Goal: Task Accomplishment & Management: Use online tool/utility

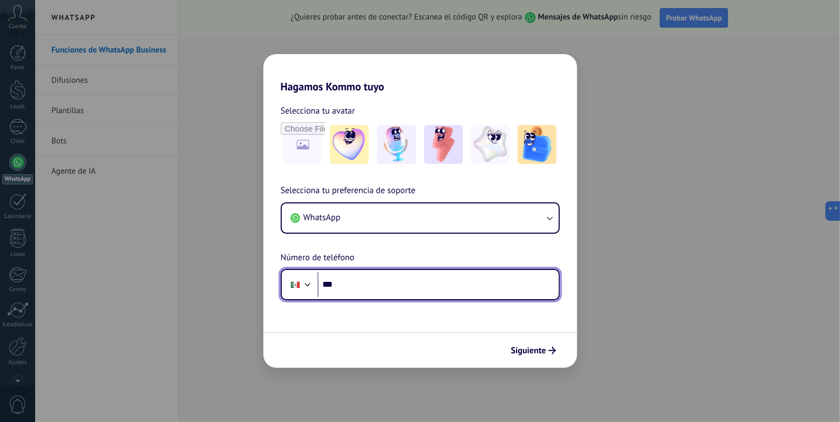
click at [361, 288] on input "***" at bounding box center [438, 284] width 241 height 25
click at [377, 282] on input "***" at bounding box center [438, 284] width 241 height 25
paste input "**********"
type input "**********"
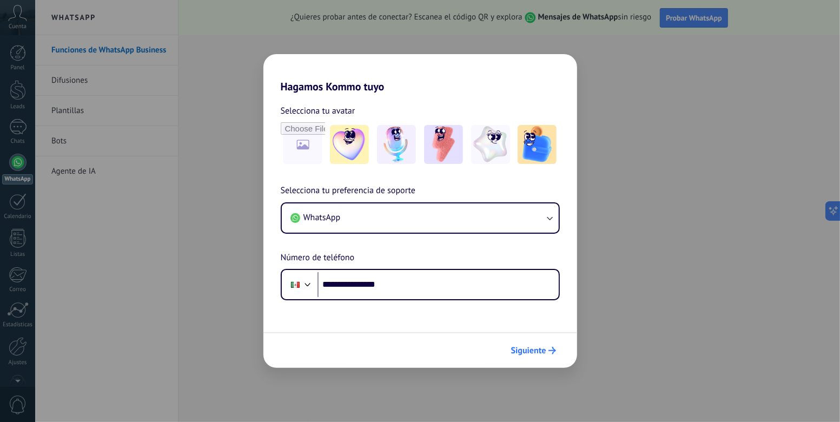
click at [523, 350] on span "Siguiente" at bounding box center [528, 351] width 35 height 8
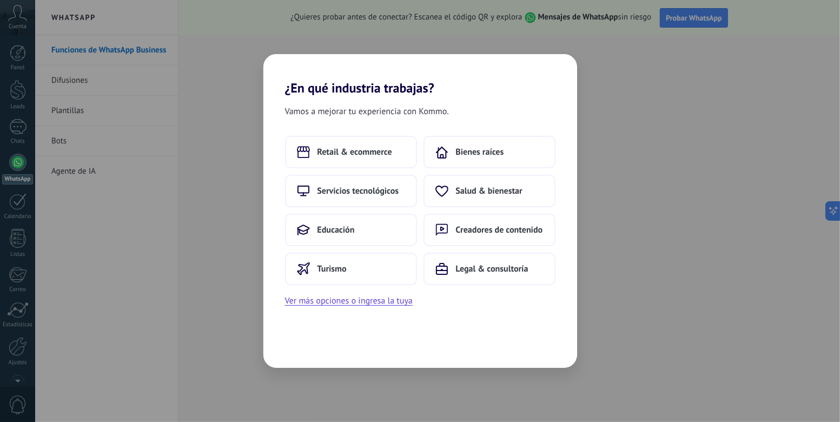
click at [219, 74] on div "¿En qué industria trabajas? Vamos a mejorar tu experiencia con Kommo. Retail & …" at bounding box center [420, 211] width 840 height 422
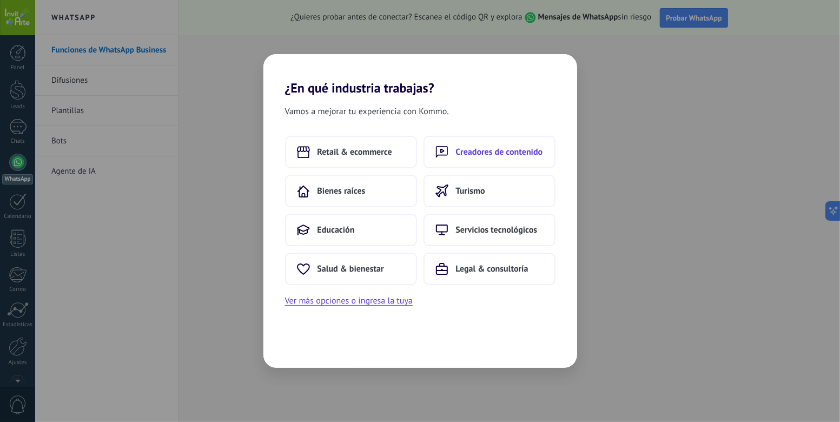
click at [509, 152] on span "Creadores de contenido" at bounding box center [499, 152] width 87 height 11
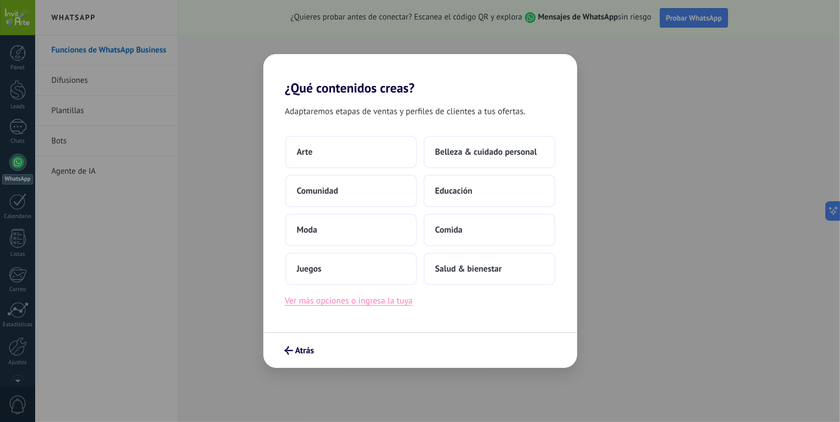
click at [404, 298] on button "Ver más opciones o ingresa la tuya" at bounding box center [349, 301] width 128 height 14
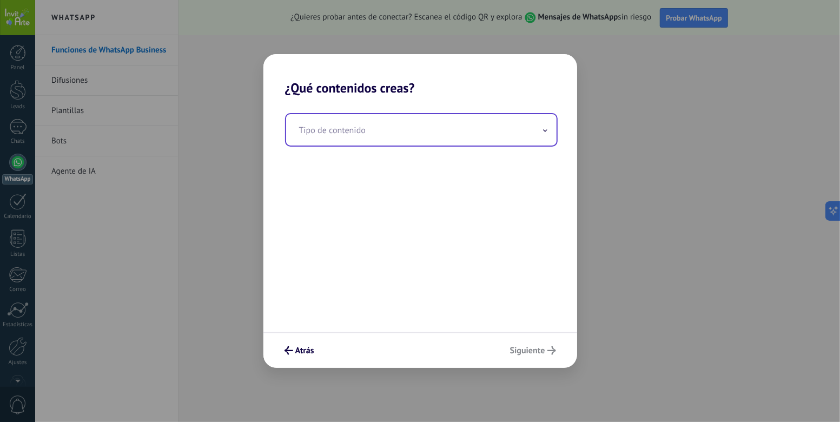
drag, startPoint x: 494, startPoint y: 131, endPoint x: 501, endPoint y: 132, distance: 7.1
click at [498, 130] on input "text" at bounding box center [421, 129] width 271 height 31
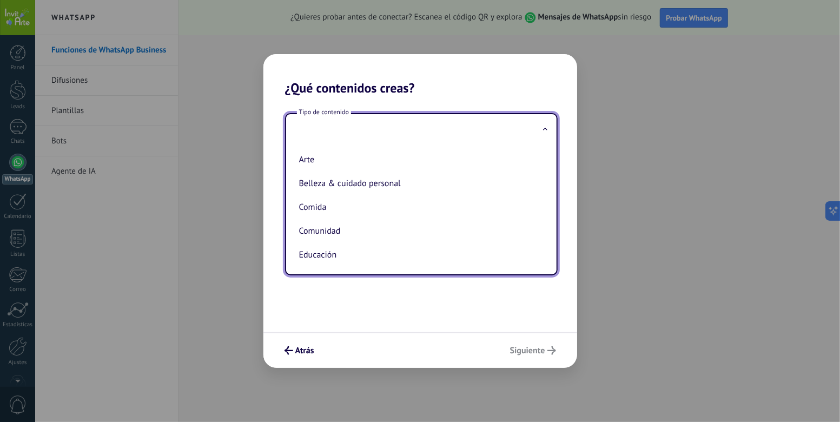
drag, startPoint x: 363, startPoint y: 162, endPoint x: 370, endPoint y: 148, distance: 15.7
click at [365, 160] on li "Arte" at bounding box center [419, 160] width 249 height 24
type input "****"
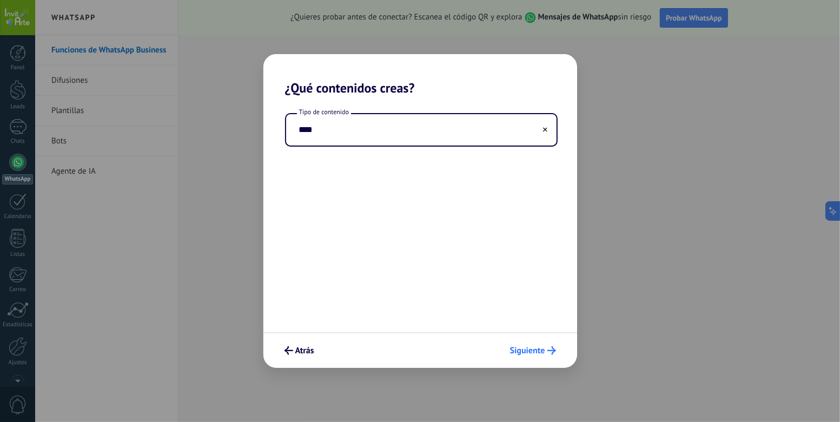
click at [534, 354] on span "Siguiente" at bounding box center [527, 351] width 35 height 8
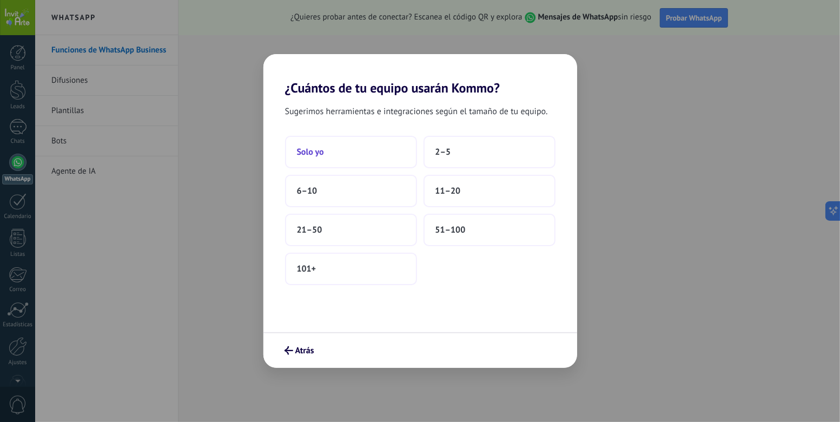
click at [369, 144] on button "Solo yo" at bounding box center [351, 152] width 132 height 32
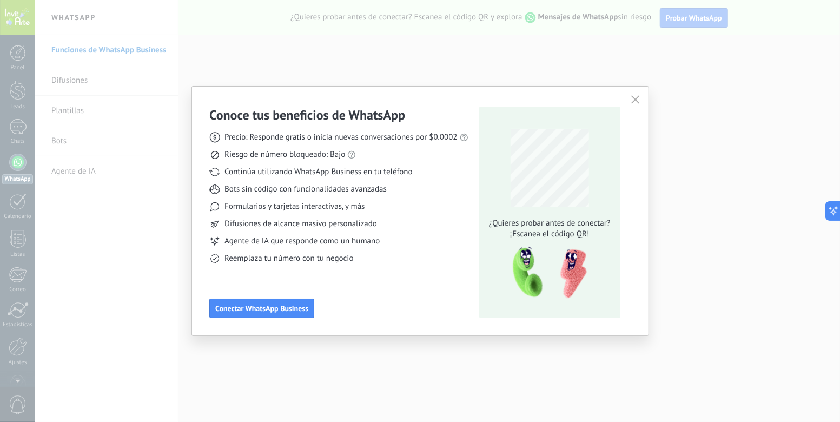
click at [632, 101] on icon "button" at bounding box center [635, 99] width 9 height 9
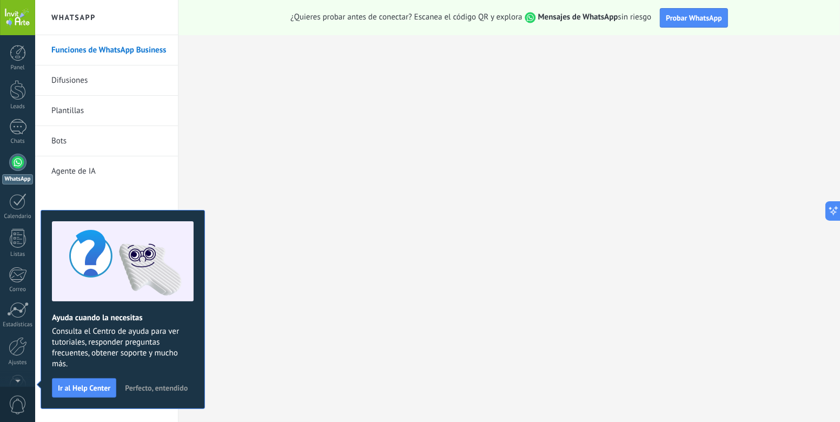
click at [183, 388] on span "Perfecto, entendido" at bounding box center [156, 388] width 63 height 8
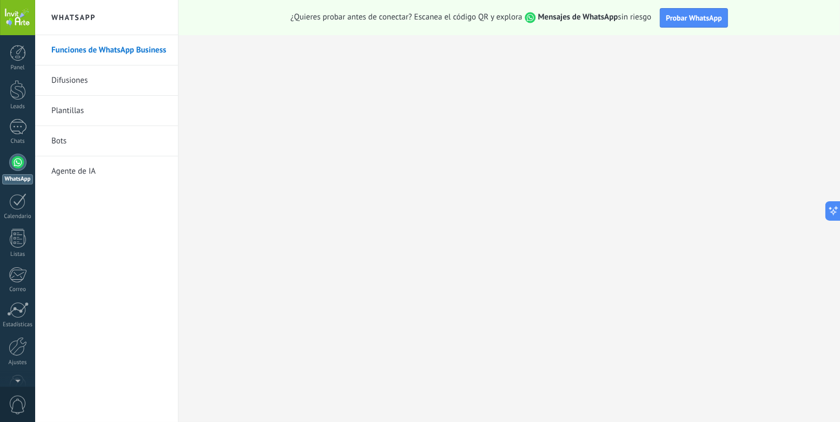
click at [57, 76] on link "Difusiones" at bounding box center [109, 80] width 116 height 30
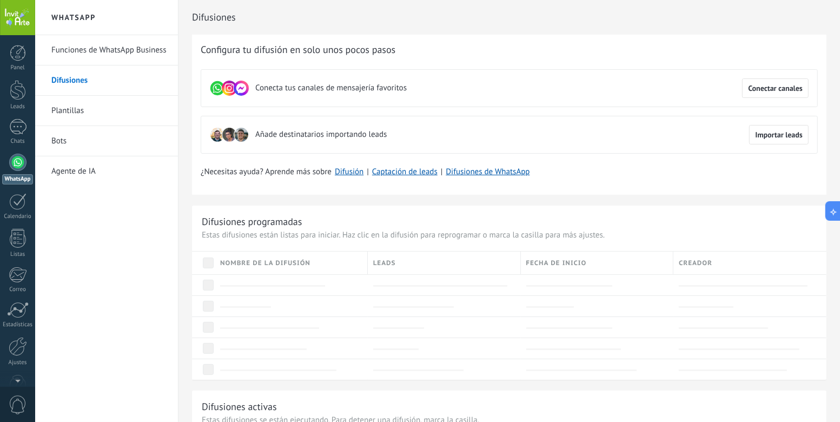
click at [70, 142] on link "Bots" at bounding box center [109, 141] width 116 height 30
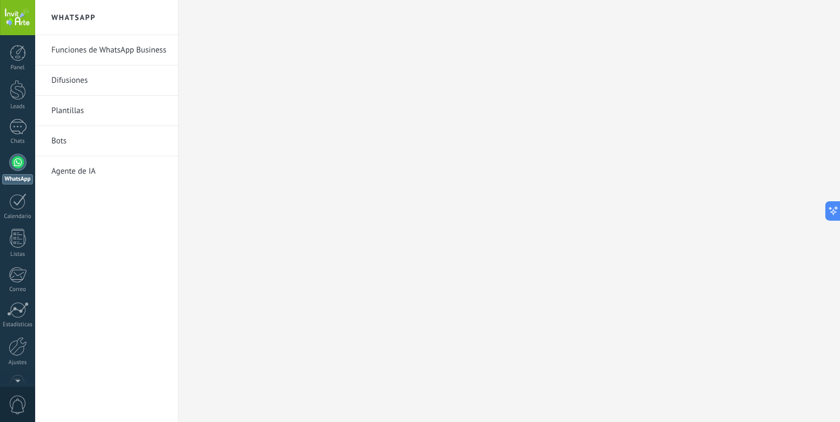
click at [61, 141] on link "Bots" at bounding box center [109, 141] width 116 height 30
click at [69, 175] on link "Agente de IA" at bounding box center [109, 171] width 116 height 30
click at [14, 158] on div at bounding box center [17, 162] width 17 height 17
click at [99, 52] on link "Funciones de WhatsApp Business" at bounding box center [109, 50] width 116 height 30
click at [22, 133] on div at bounding box center [17, 127] width 17 height 16
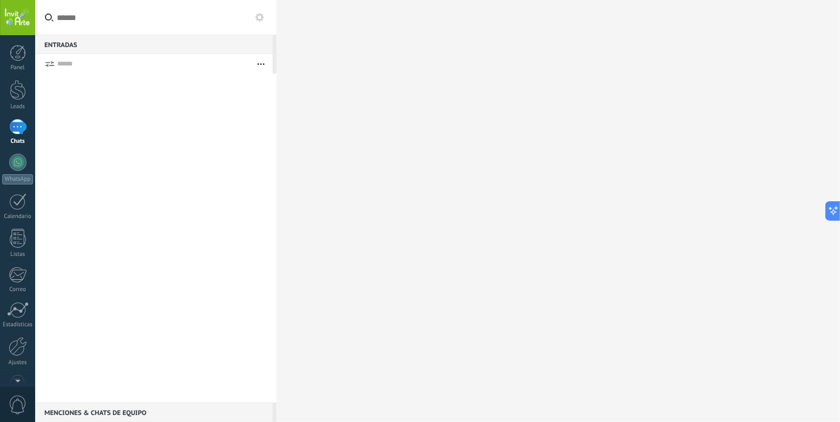
click at [258, 64] on use "button" at bounding box center [261, 64] width 7 height 2
drag, startPoint x: 368, startPoint y: 287, endPoint x: 346, endPoint y: 289, distance: 22.3
click at [368, 288] on div at bounding box center [558, 211] width 564 height 422
